Goal: Transaction & Acquisition: Purchase product/service

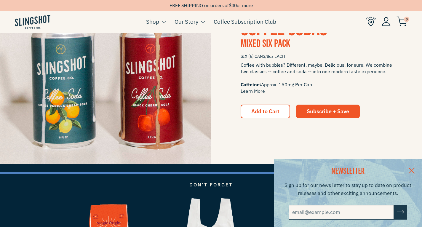
scroll to position [819, 0]
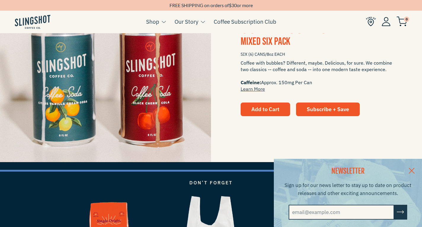
click at [253, 108] on span "Add to Cart" at bounding box center [265, 109] width 28 height 7
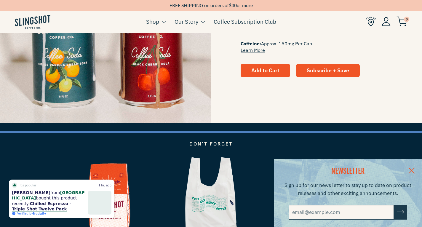
scroll to position [865, 0]
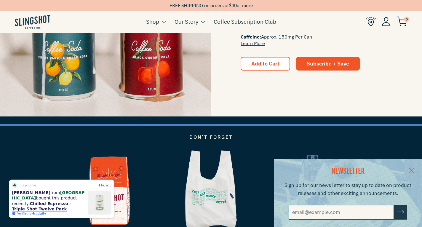
click at [409, 170] on link at bounding box center [411, 170] width 21 height 23
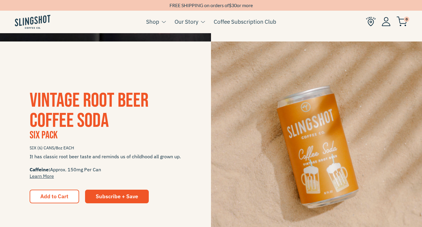
scroll to position [544, 0]
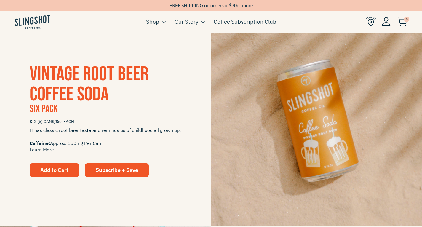
click at [67, 168] on span "Add to Cart" at bounding box center [54, 169] width 28 height 7
click at [88, 76] on span "Vintage Root Beer Coffee Soda" at bounding box center [89, 84] width 119 height 44
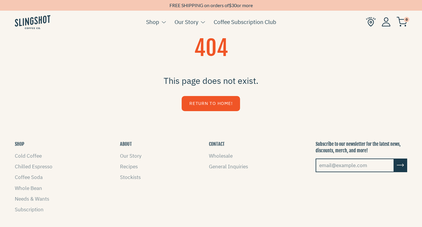
click at [154, 11] on ul "Cart ( 0 ) Shop Coffee Cold Coffee Chilled Espresso Coffee Soda Whole Bean [GEO…" at bounding box center [211, 22] width 422 height 23
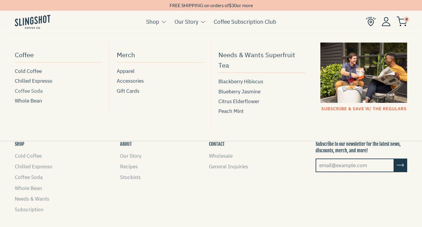
click at [33, 92] on span "Coffee Soda" at bounding box center [29, 91] width 28 height 8
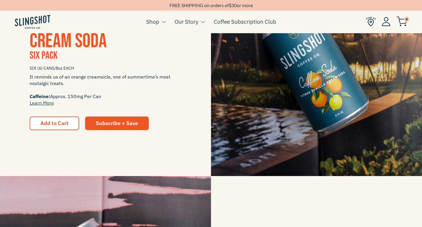
scroll to position [173, 0]
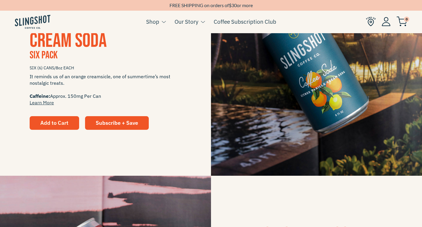
click at [44, 123] on span "Add to Cart" at bounding box center [54, 122] width 28 height 7
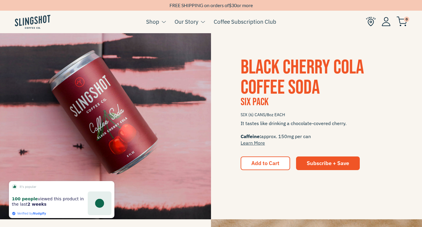
scroll to position [368, 0]
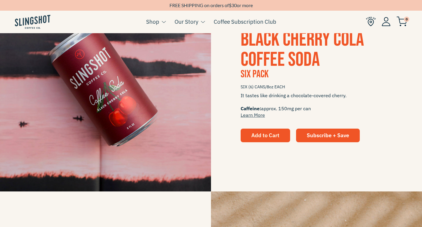
click at [258, 131] on button "Add to Cart" at bounding box center [264, 135] width 49 height 14
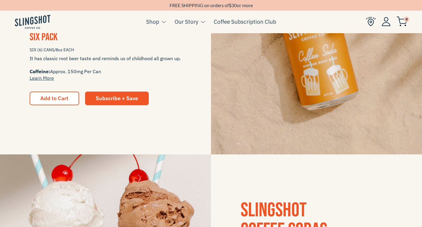
scroll to position [399, 0]
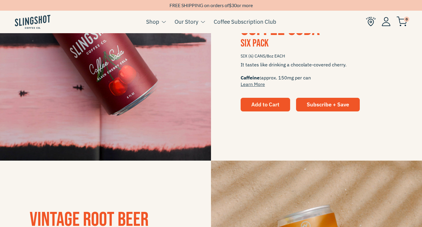
click at [262, 106] on span "Add to Cart" at bounding box center [265, 104] width 28 height 7
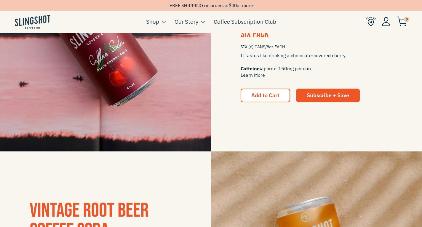
scroll to position [410, 0]
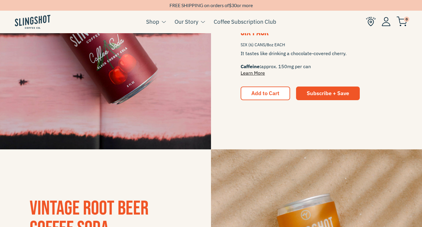
click at [249, 72] on link "Learn More" at bounding box center [252, 73] width 24 height 6
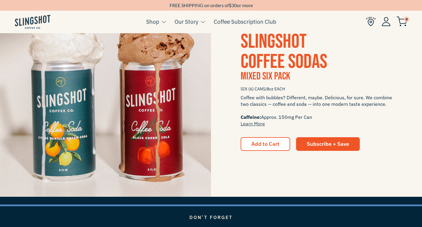
scroll to position [789, 0]
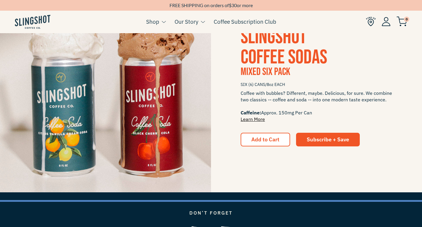
click at [252, 119] on link "Learn More" at bounding box center [252, 119] width 24 height 6
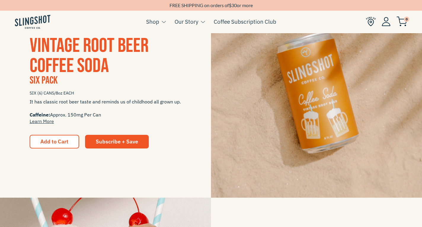
scroll to position [541, 0]
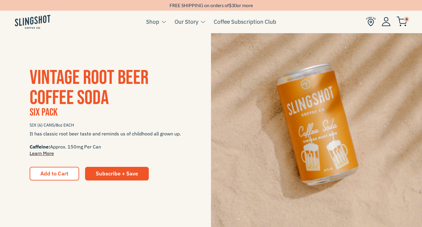
click at [35, 153] on link "Learn More" at bounding box center [42, 153] width 24 height 6
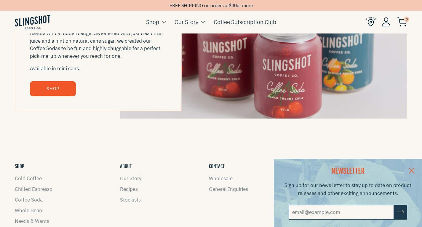
scroll to position [684, 0]
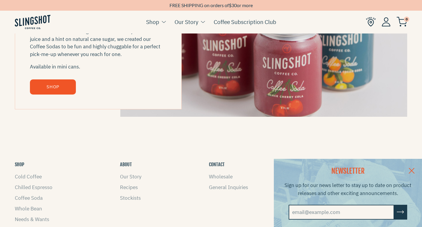
click at [56, 90] on link "SHOP" at bounding box center [53, 86] width 46 height 15
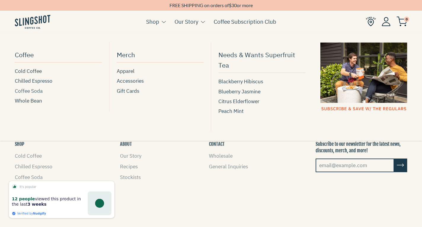
click at [36, 93] on span "Coffee Soda" at bounding box center [29, 91] width 28 height 8
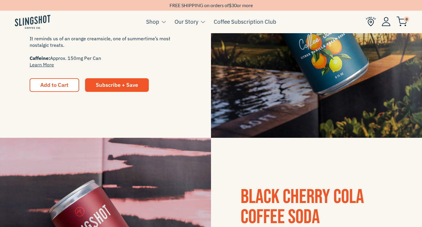
scroll to position [214, 0]
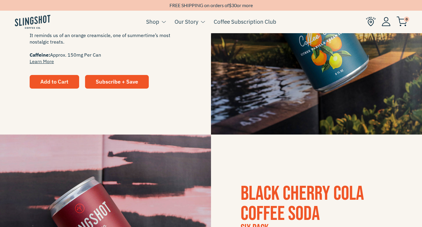
click at [50, 82] on span "Add to Cart" at bounding box center [54, 81] width 28 height 7
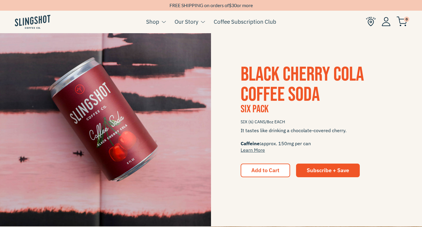
scroll to position [446, 0]
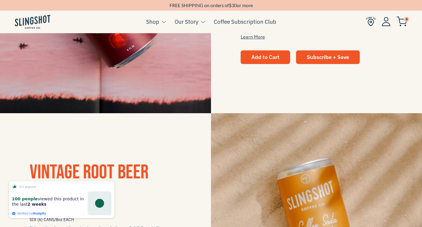
click at [261, 58] on span "Add to Cart" at bounding box center [265, 57] width 28 height 7
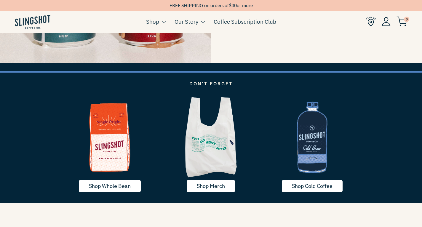
scroll to position [920, 0]
